Goal: Navigation & Orientation: Find specific page/section

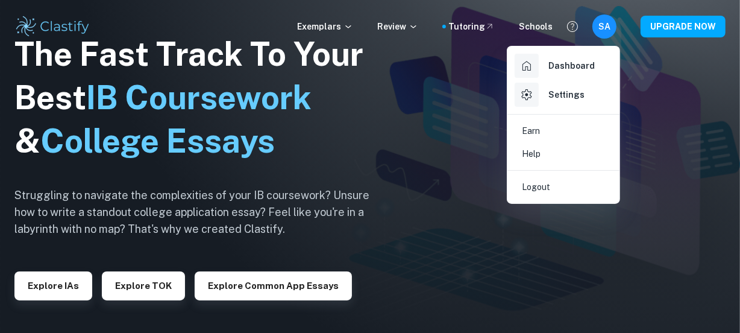
click at [649, 100] on div at bounding box center [370, 166] width 740 height 333
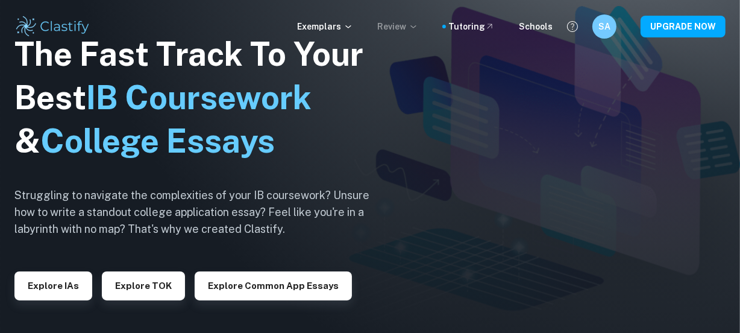
click at [416, 26] on icon at bounding box center [412, 26] width 5 height 3
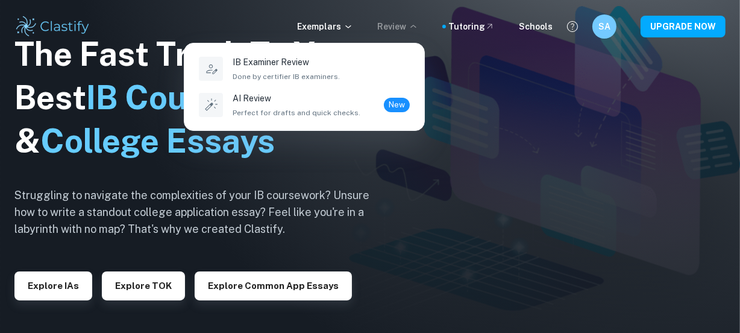
click at [349, 25] on div at bounding box center [370, 166] width 740 height 333
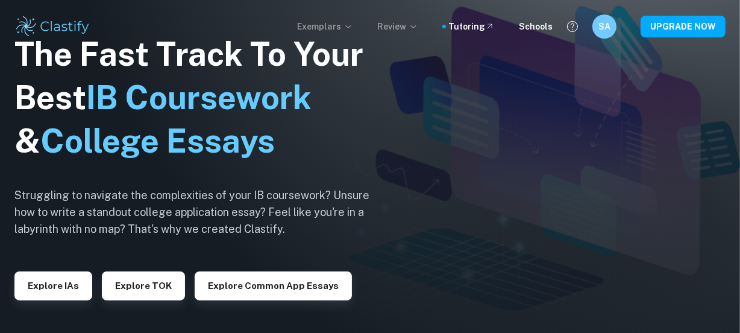
click at [351, 24] on icon at bounding box center [348, 27] width 10 height 10
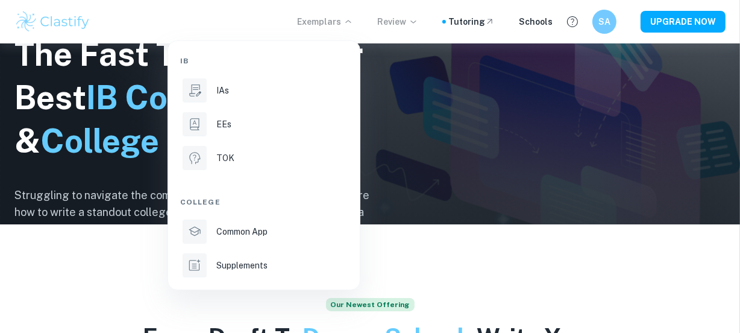
scroll to position [109, 0]
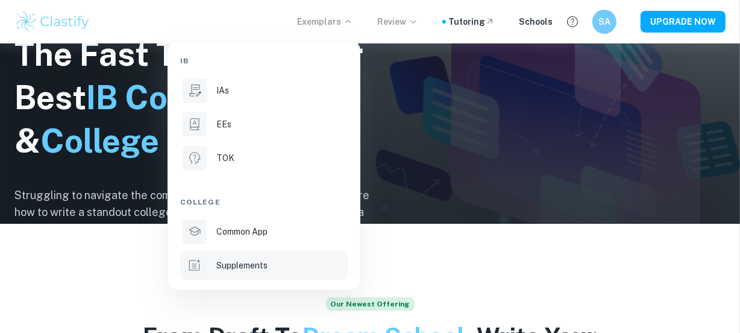
click at [237, 264] on p "Supplements" at bounding box center [241, 264] width 51 height 13
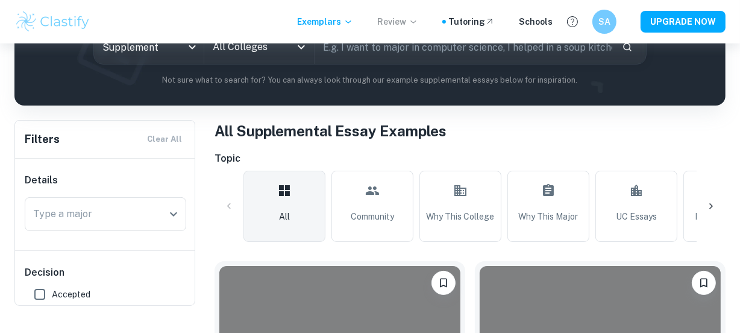
scroll to position [109, 0]
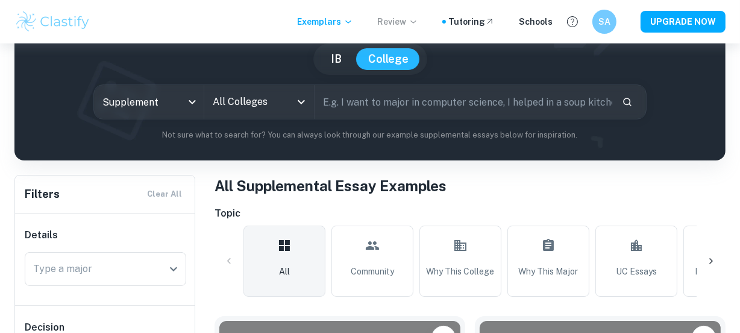
click at [305, 101] on icon "Open" at bounding box center [301, 102] width 14 height 14
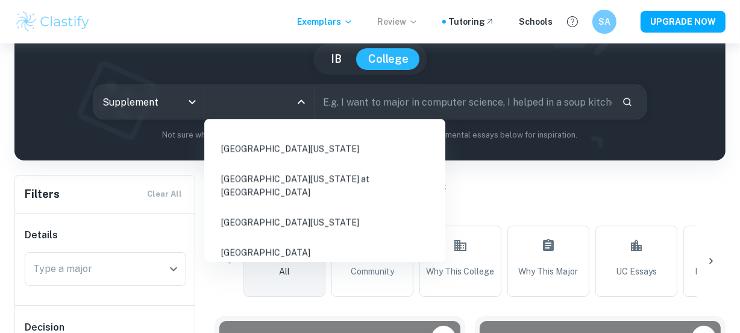
scroll to position [1041, 0]
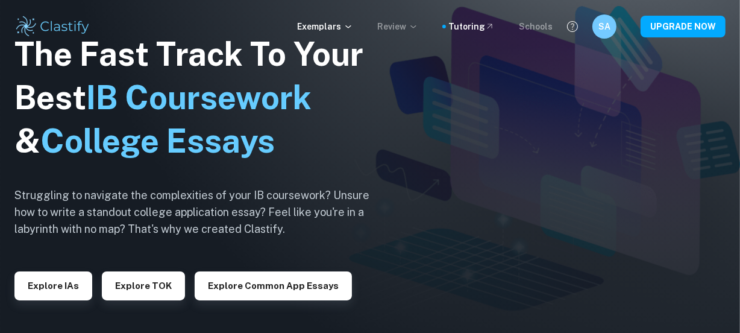
click at [535, 26] on div "Schools" at bounding box center [536, 26] width 34 height 13
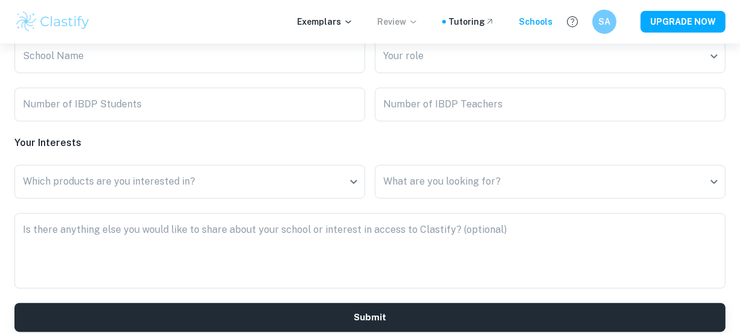
scroll to position [2903, 0]
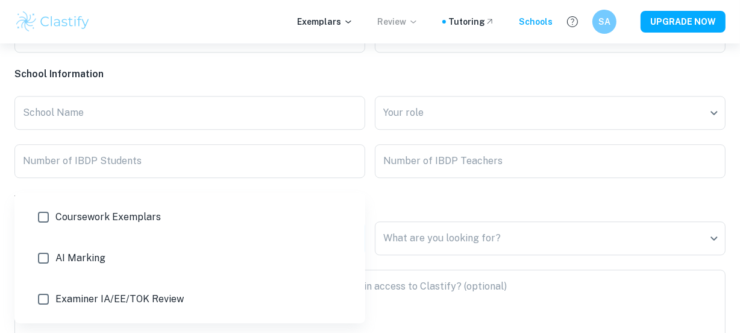
scroll to position [2848, 0]
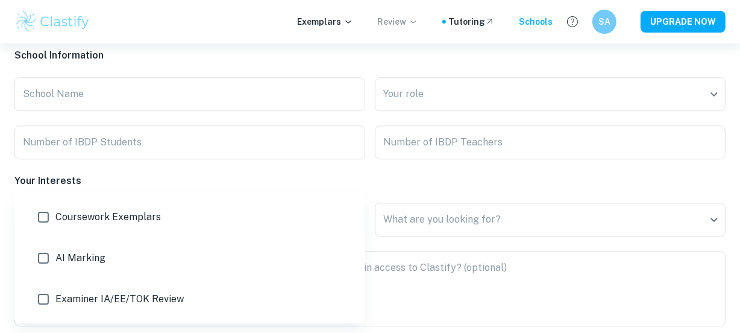
click at [445, 99] on div at bounding box center [370, 166] width 740 height 333
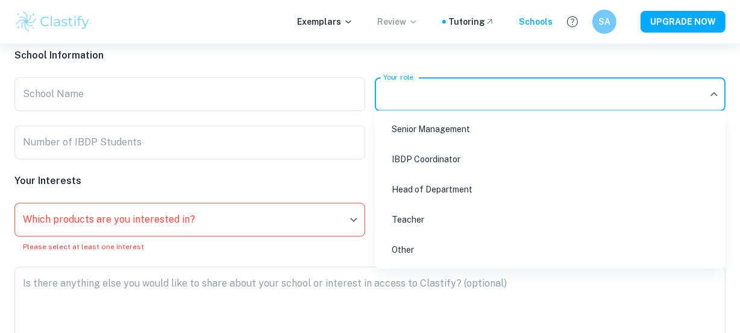
click at [445, 99] on div at bounding box center [370, 166] width 740 height 333
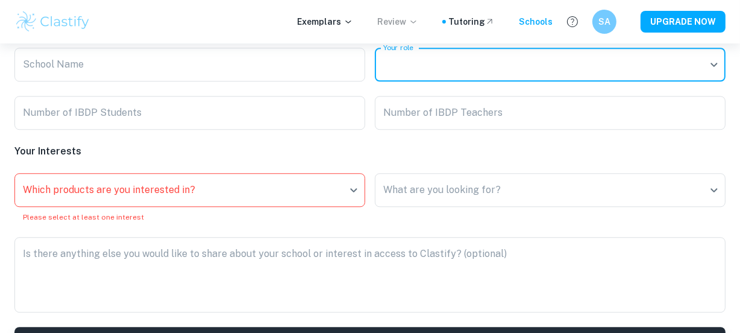
scroll to position [2903, 0]
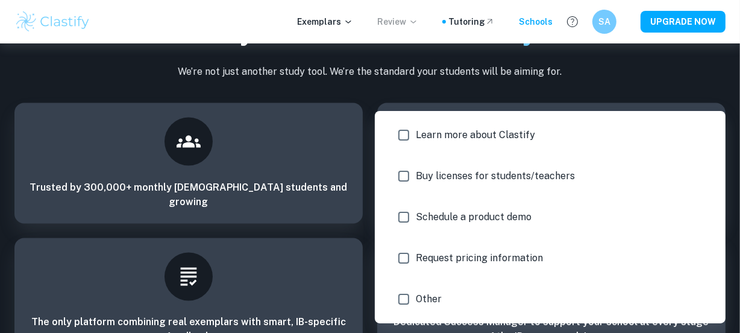
scroll to position [2916, 0]
